Goal: Task Accomplishment & Management: Use online tool/utility

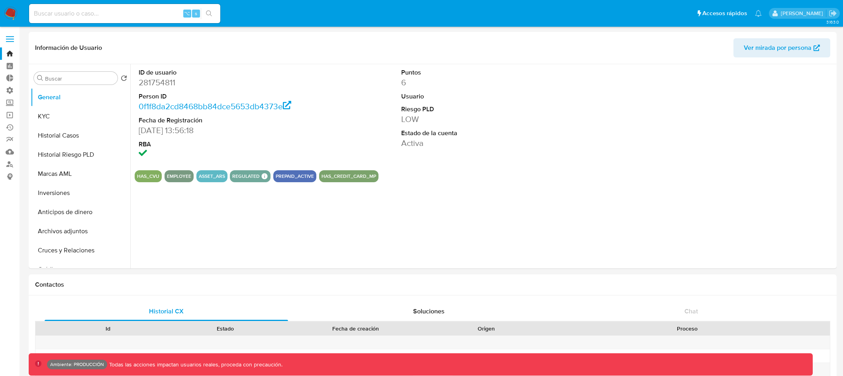
select select "10"
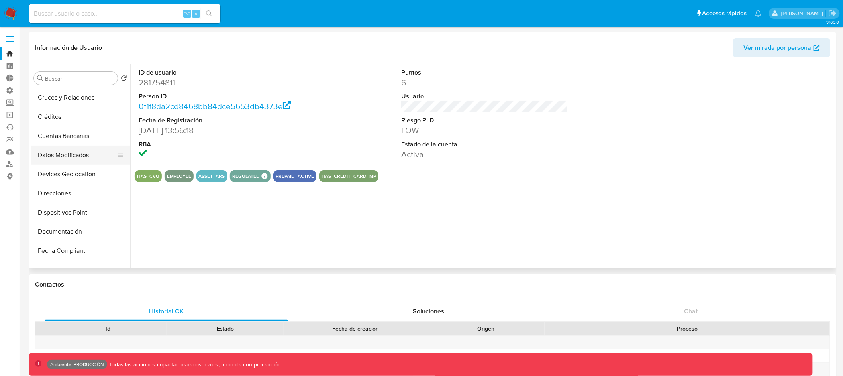
scroll to position [154, 0]
click at [138, 14] on input at bounding box center [124, 13] width 191 height 10
paste input "1249845855"
type input "1249845855"
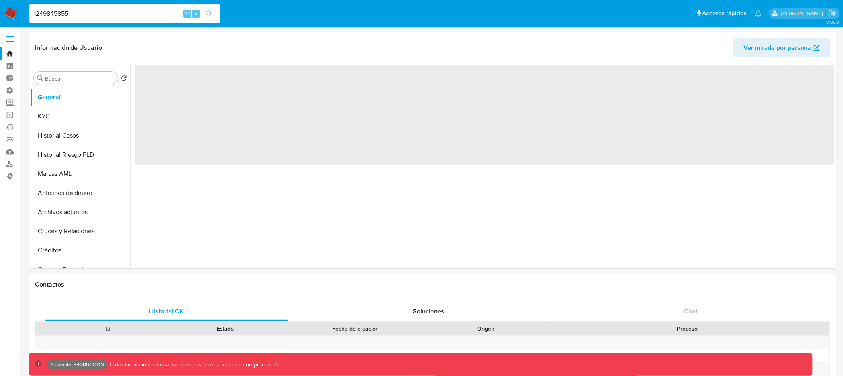
select select "10"
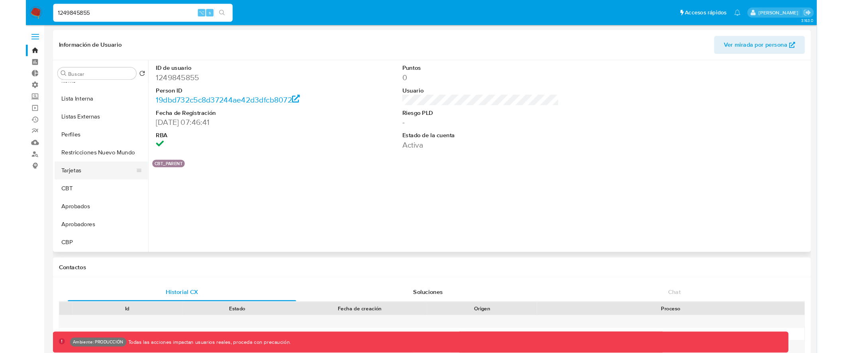
scroll to position [393, 0]
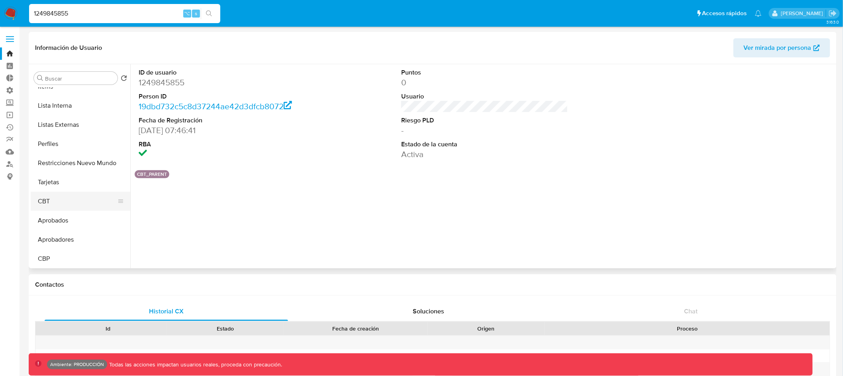
click at [68, 208] on button "CBT" at bounding box center [77, 201] width 93 height 19
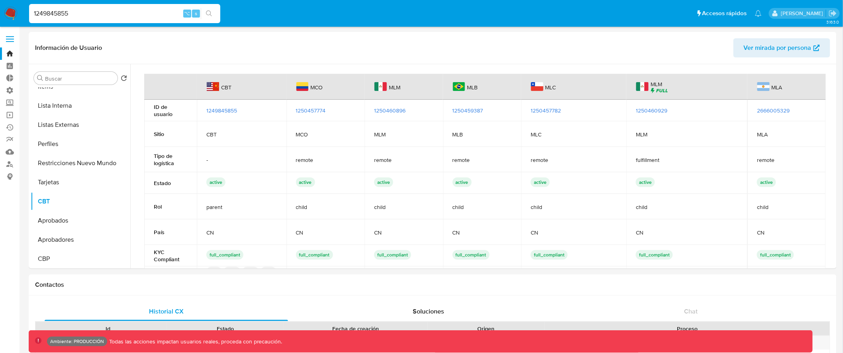
drag, startPoint x: 77, startPoint y: 13, endPoint x: 43, endPoint y: 23, distance: 35.6
click at [42, 10] on input "1249845855" at bounding box center [124, 13] width 191 height 10
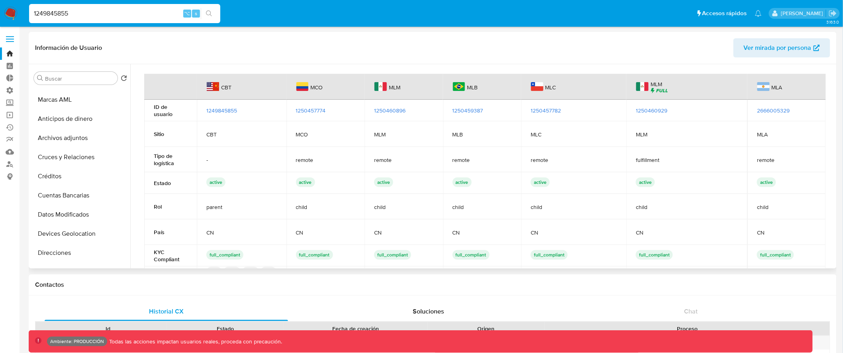
scroll to position [0, 0]
click at [76, 96] on button "General" at bounding box center [77, 97] width 93 height 19
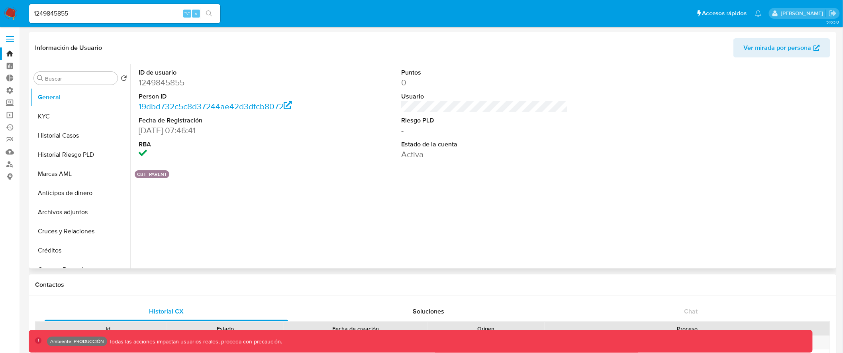
drag, startPoint x: 142, startPoint y: 173, endPoint x: 166, endPoint y: 173, distance: 23.9
click at [168, 174] on div "CBT_PARENT" at bounding box center [152, 174] width 35 height 8
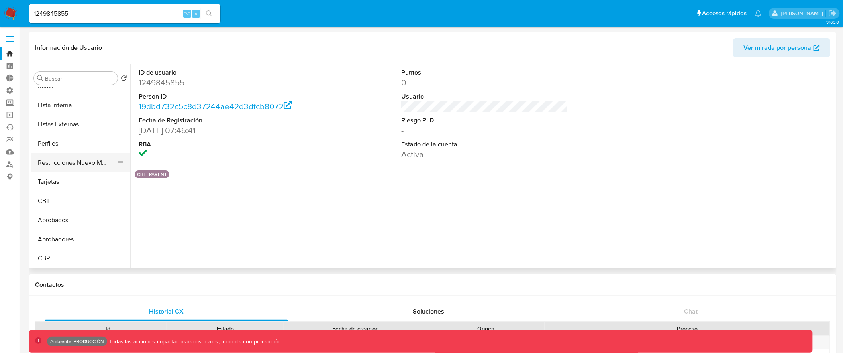
scroll to position [394, 0]
click at [75, 202] on button "CBT" at bounding box center [77, 200] width 93 height 19
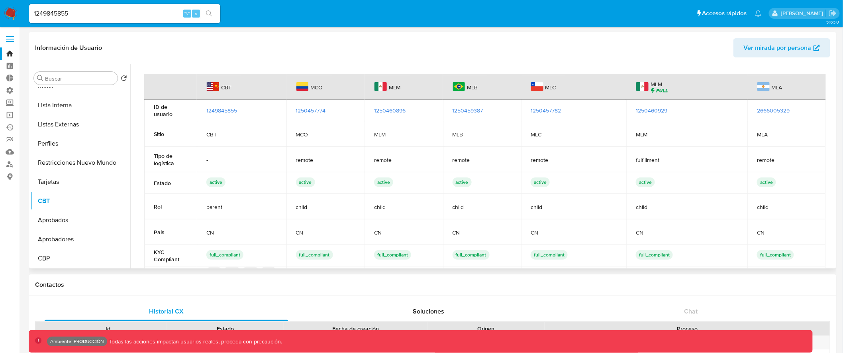
drag, startPoint x: 327, startPoint y: 111, endPoint x: 294, endPoint y: 110, distance: 32.7
click at [294, 110] on td "1250457774" at bounding box center [325, 111] width 78 height 22
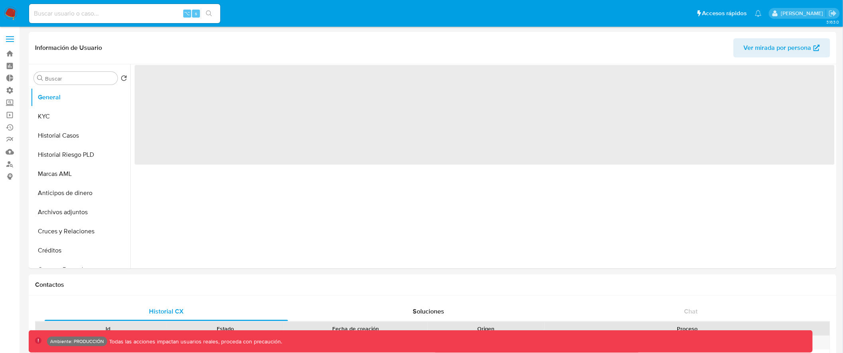
select select "10"
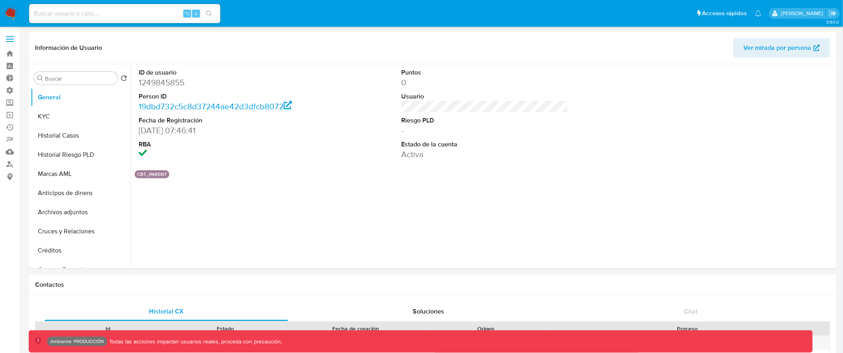
click at [8, 36] on span at bounding box center [10, 36] width 8 height 1
click at [0, 0] on input "checkbox" at bounding box center [0, 0] width 0 height 0
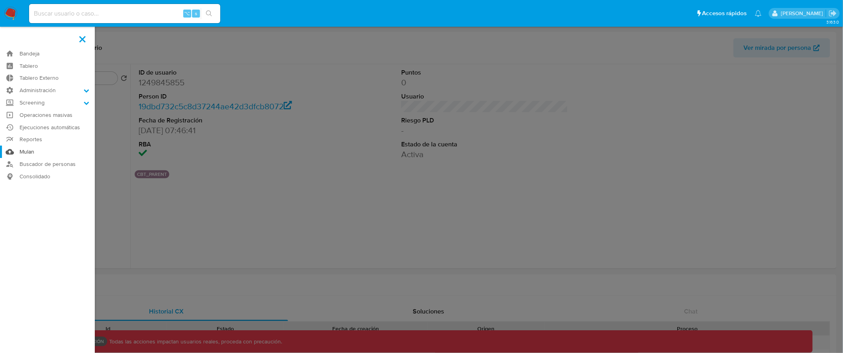
click at [29, 152] on link "Mulan" at bounding box center [47, 151] width 95 height 12
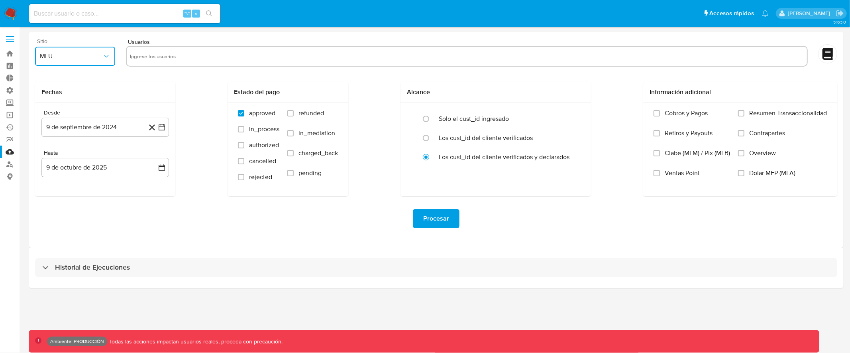
click at [95, 55] on span "MLU" at bounding box center [71, 56] width 63 height 8
click at [163, 104] on div "Desde 9 de septiembre de 2024 9-09-2024 Hasta 9 de octubre de 2025 9-10-2025" at bounding box center [105, 149] width 140 height 93
drag, startPoint x: 173, startPoint y: 55, endPoint x: 245, endPoint y: 56, distance: 72.9
click at [245, 56] on input "text" at bounding box center [467, 56] width 674 height 13
drag, startPoint x: 129, startPoint y: 43, endPoint x: 159, endPoint y: 42, distance: 30.3
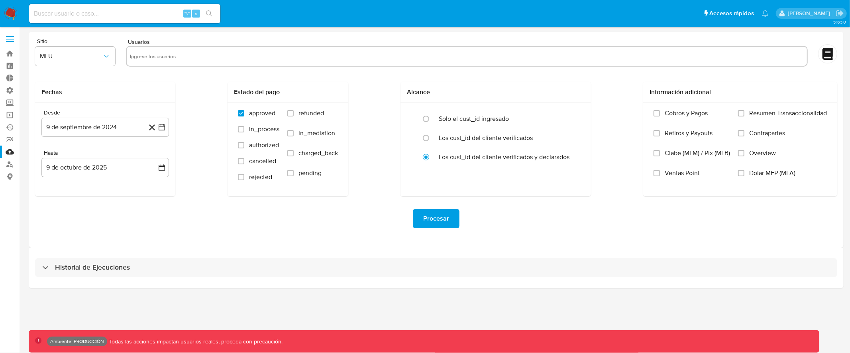
click at [159, 42] on div "Usuarios" at bounding box center [467, 53] width 682 height 30
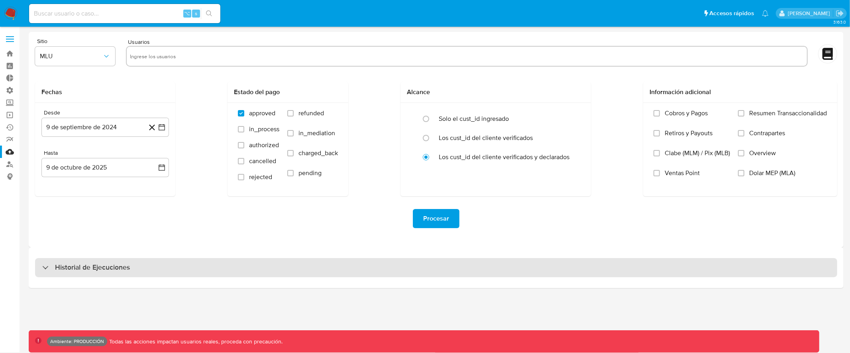
click at [500, 259] on div "Historial de Ejecuciones" at bounding box center [436, 267] width 802 height 19
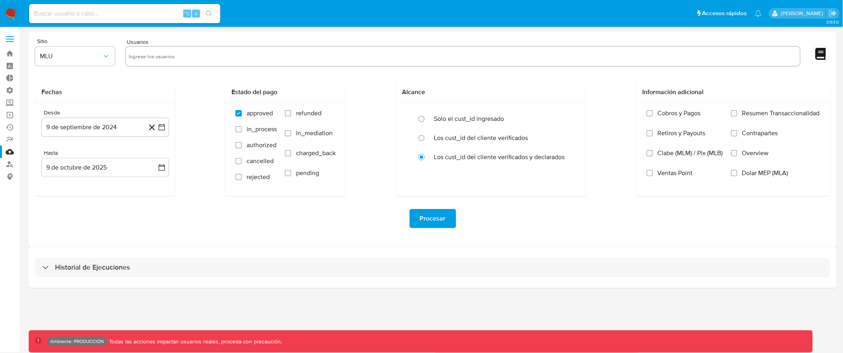
select select "10"
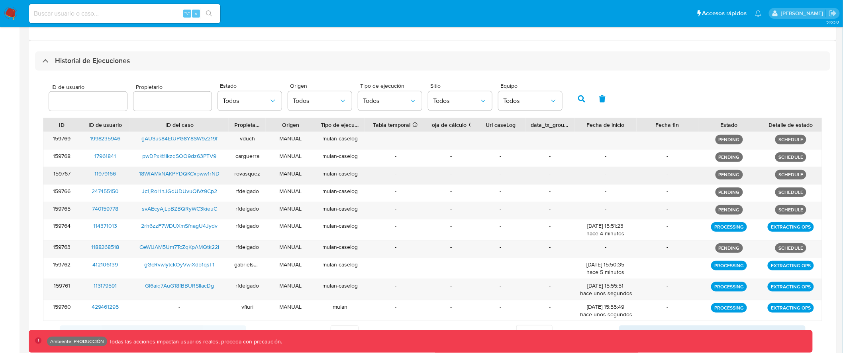
scroll to position [215, 0]
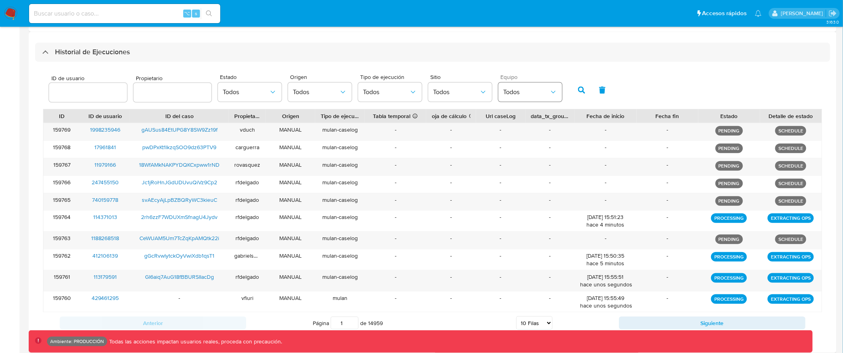
click at [527, 89] on span "Todos" at bounding box center [526, 92] width 46 height 8
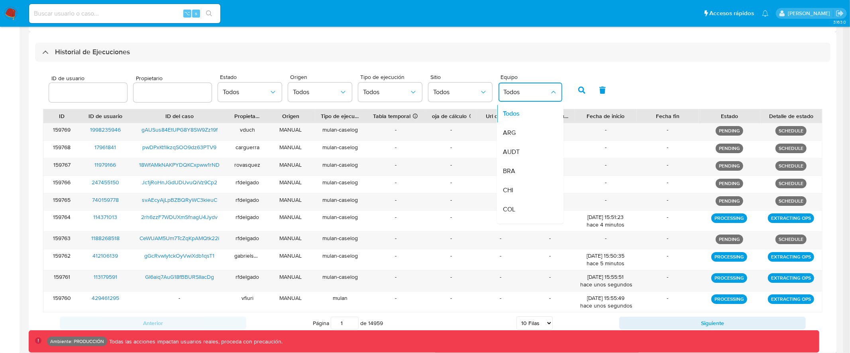
click at [701, 82] on div "ID de usuario Propietario Estado Todos Origen Todos Tipo de ejecución Todos Sit…" at bounding box center [432, 89] width 779 height 39
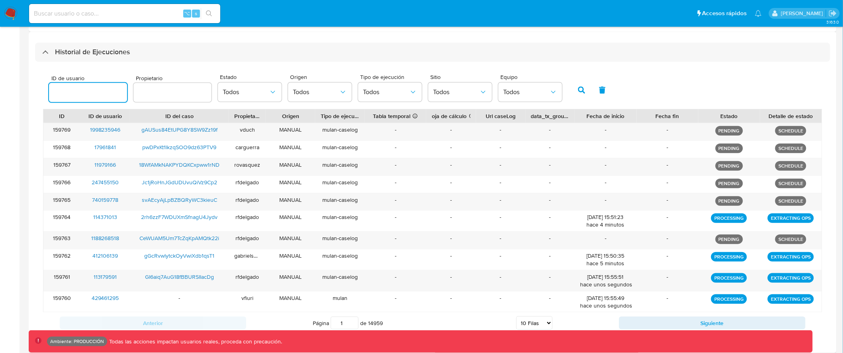
click at [92, 94] on input "number" at bounding box center [88, 92] width 78 height 10
click at [169, 92] on input "text" at bounding box center [172, 92] width 78 height 10
type input "dassum"
click at [578, 88] on icon "button" at bounding box center [581, 89] width 7 height 7
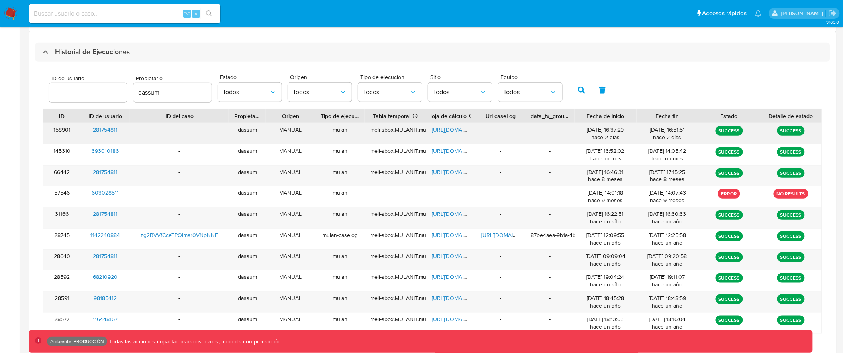
click at [456, 131] on span "https://docs.google.com/spreadsheets/d/1A2mnx3TdpyAmEZSyjVluAIzamNpS_qXPUDdnIF4…" at bounding box center [459, 130] width 55 height 8
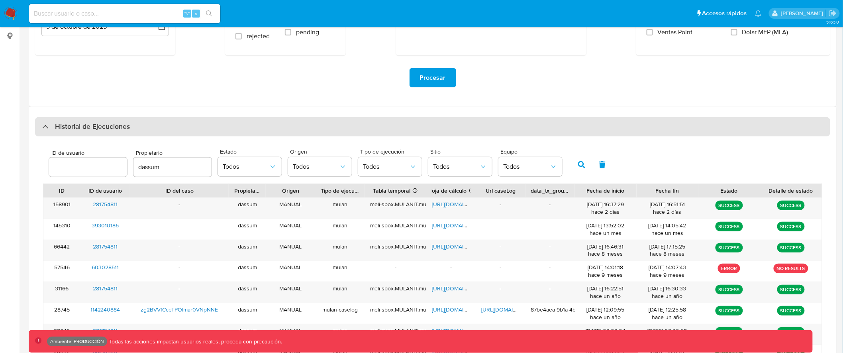
scroll to position [0, 0]
